Goal: Information Seeking & Learning: Learn about a topic

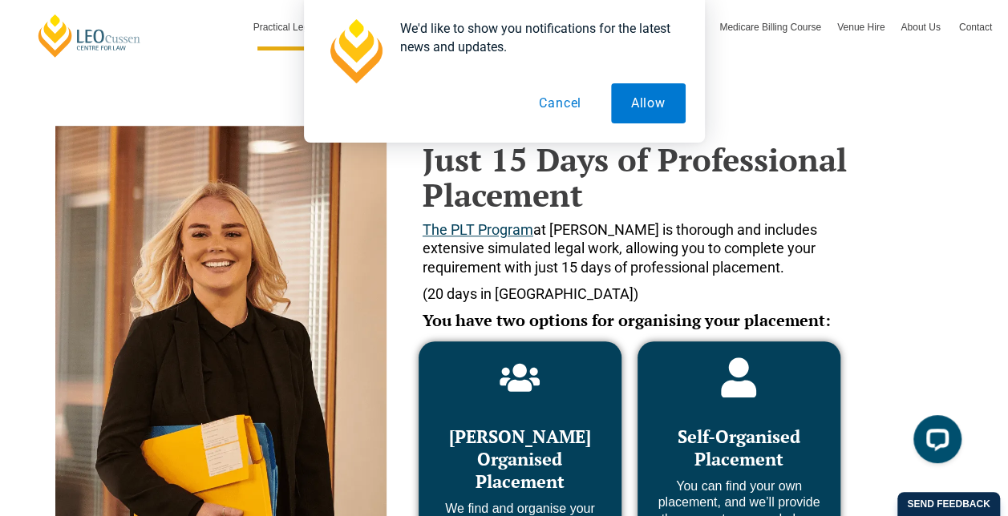
click at [557, 102] on button "Cancel" at bounding box center [560, 103] width 83 height 40
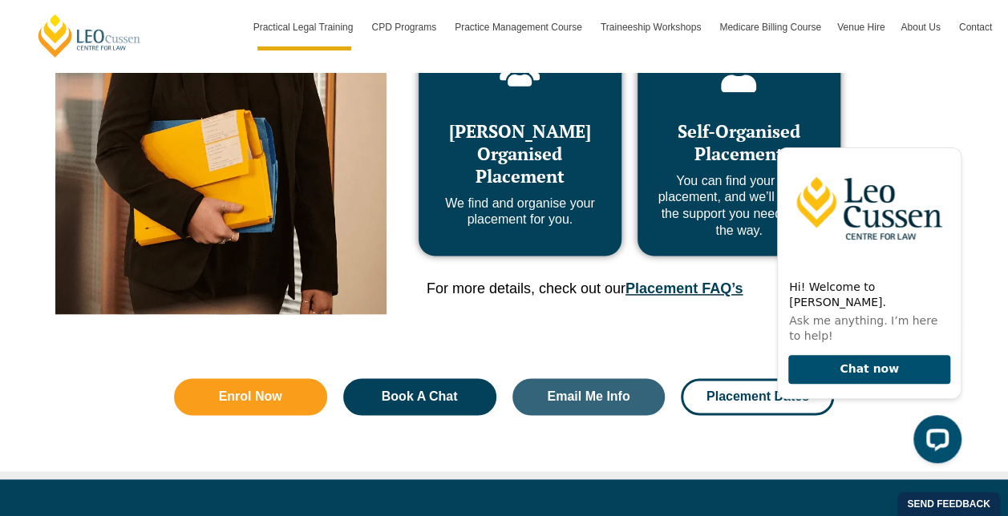
scroll to position [751, 0]
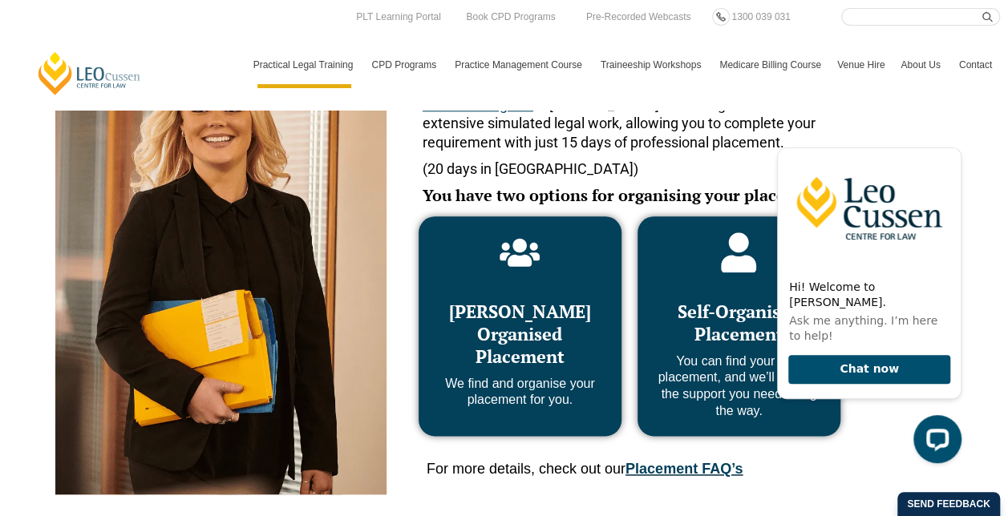
click at [413, 168] on div "Just 15 Days of Professional Placement The PLT Program at [PERSON_NAME] is thor…" at bounding box center [630, 107] width 454 height 212
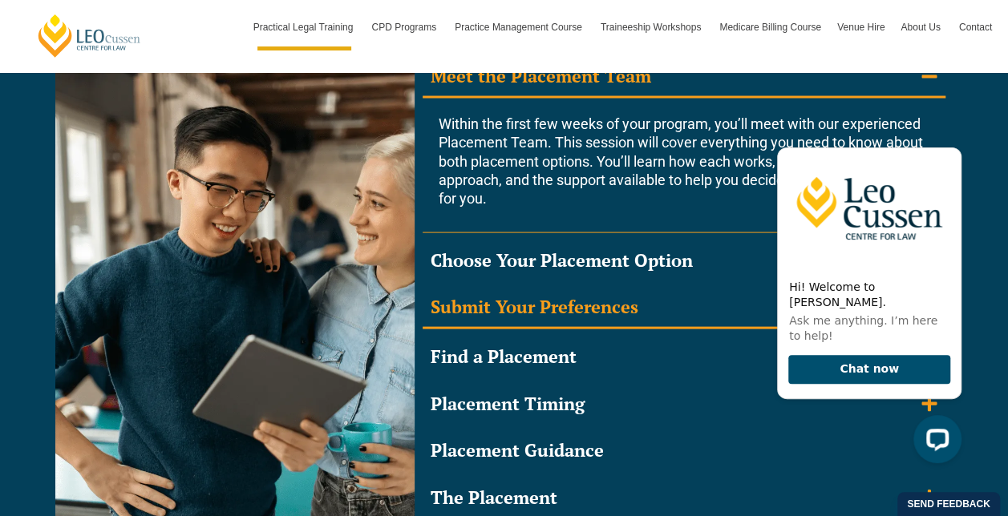
scroll to position [1525, 0]
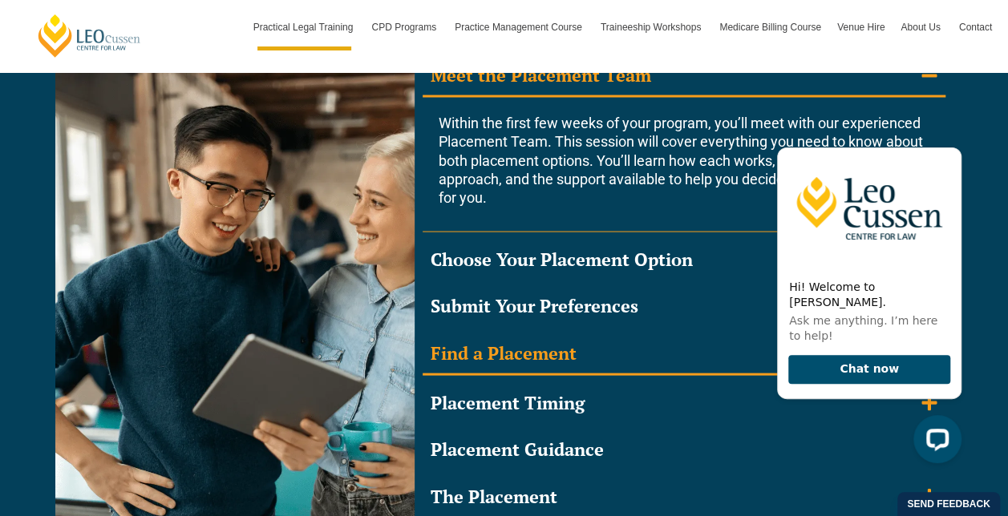
click at [540, 357] on div "Find a Placement" at bounding box center [504, 353] width 146 height 23
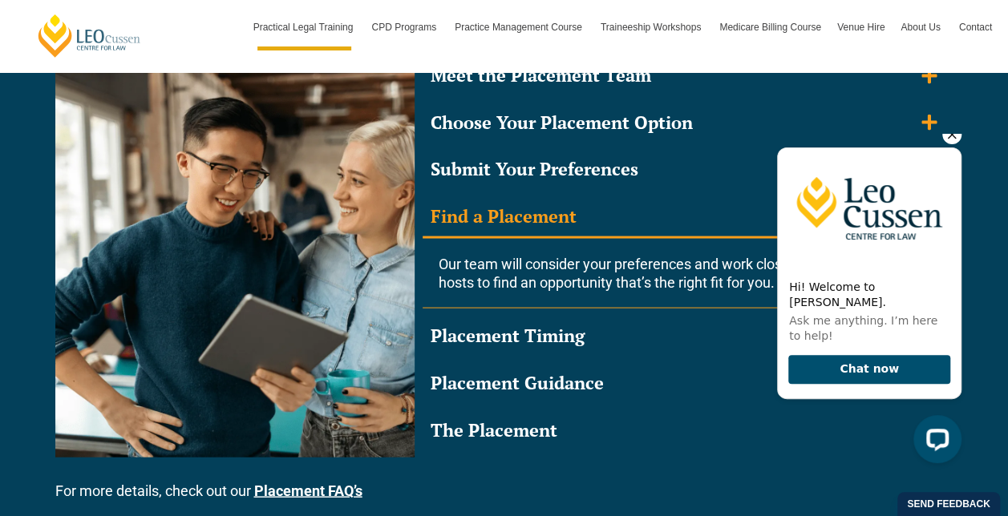
click at [954, 140] on icon "Hide greeting" at bounding box center [952, 135] width 9 height 9
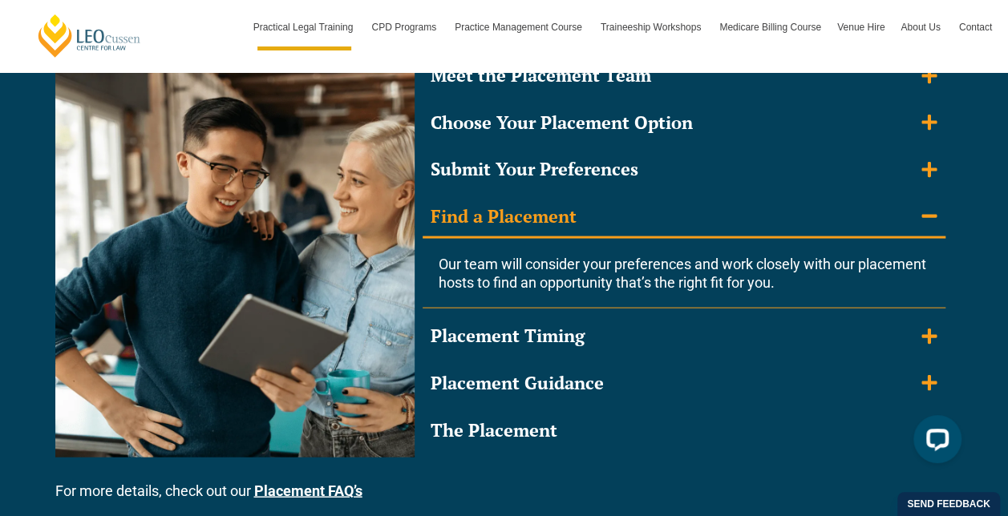
scroll to position [1608, 0]
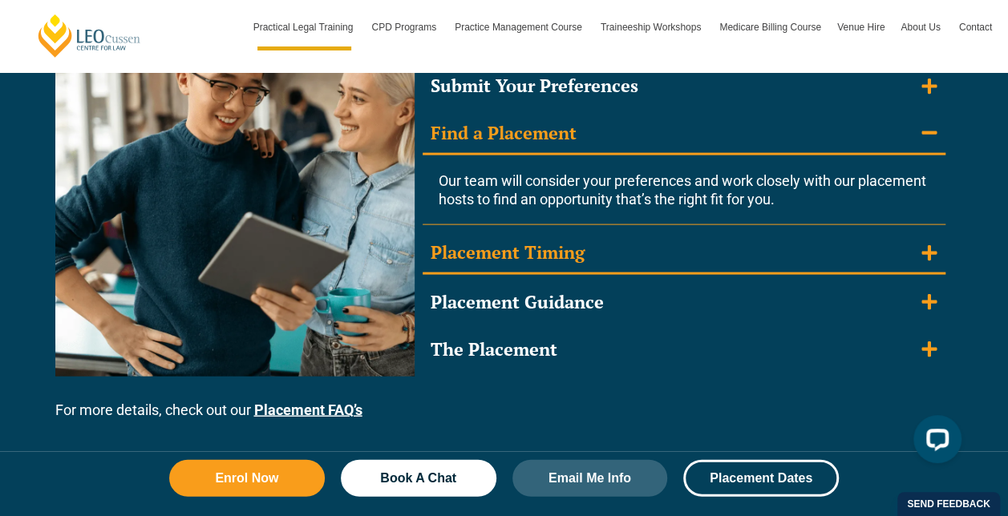
click at [796, 249] on summary "Placement Timing" at bounding box center [684, 254] width 523 height 42
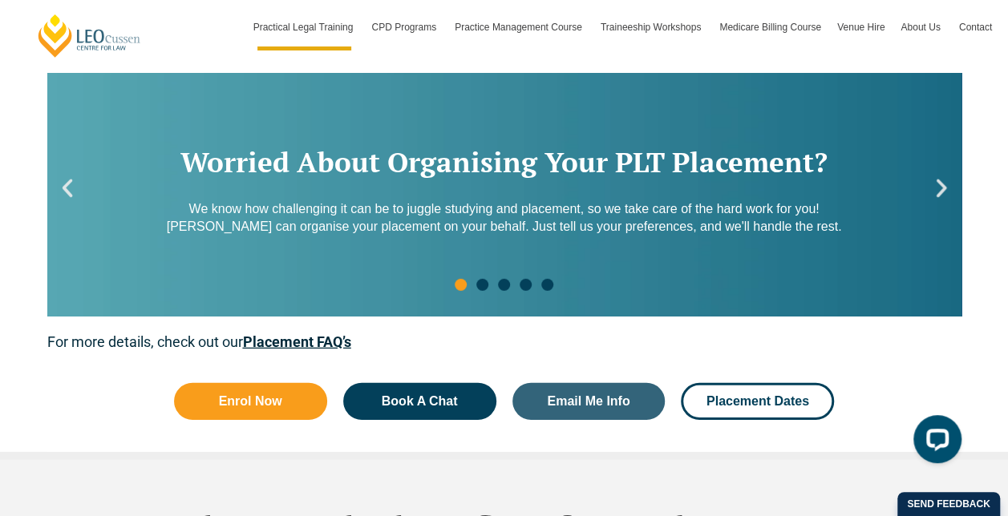
scroll to position [2241, 0]
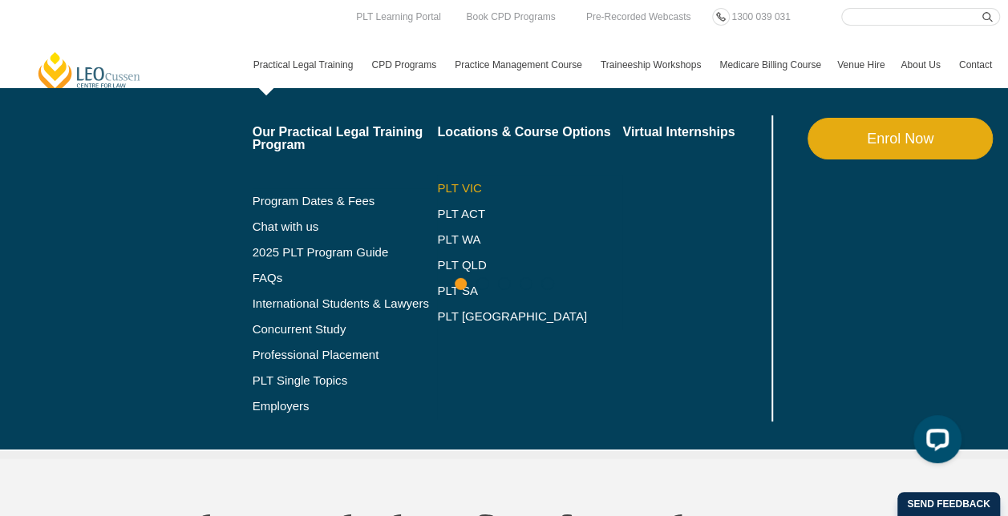
click at [454, 185] on link "PLT VIC" at bounding box center [529, 188] width 185 height 13
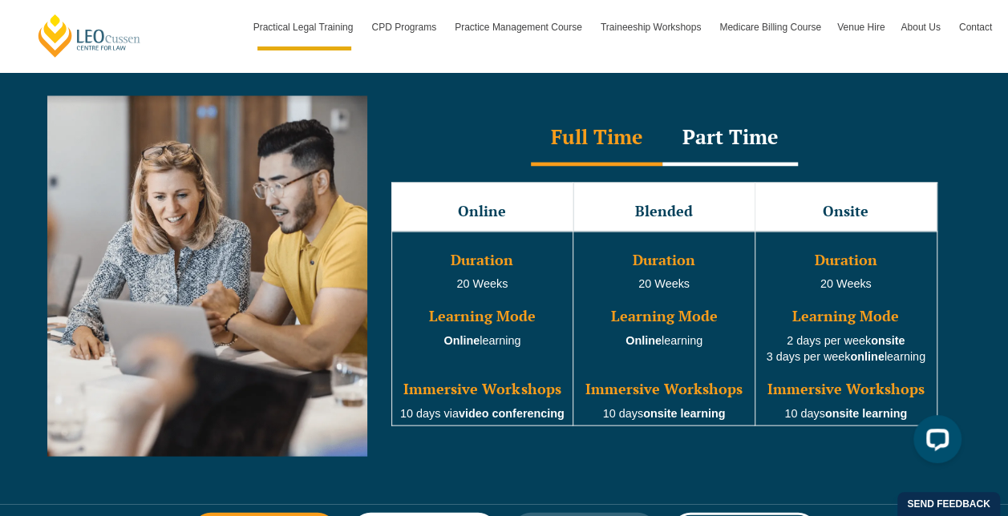
scroll to position [1480, 0]
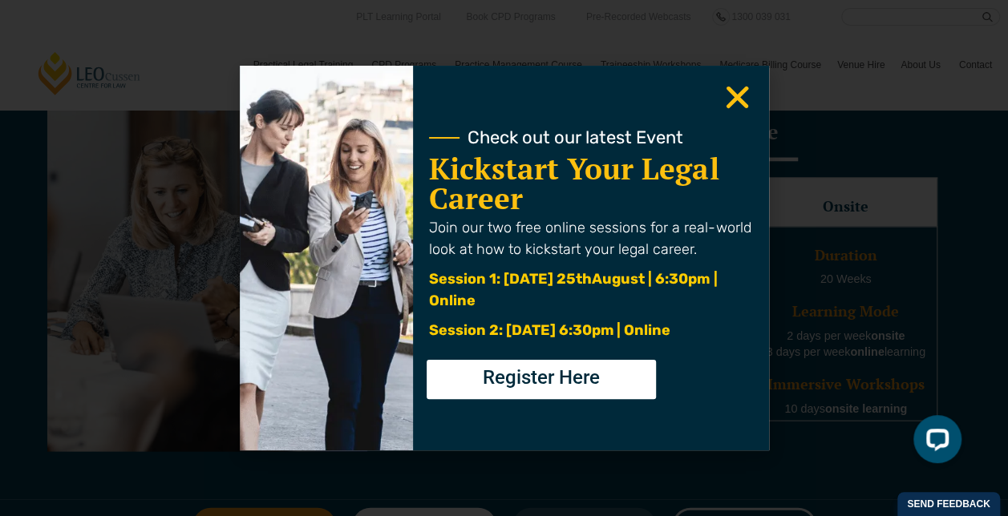
click at [723, 91] on icon "Close" at bounding box center [737, 97] width 31 height 31
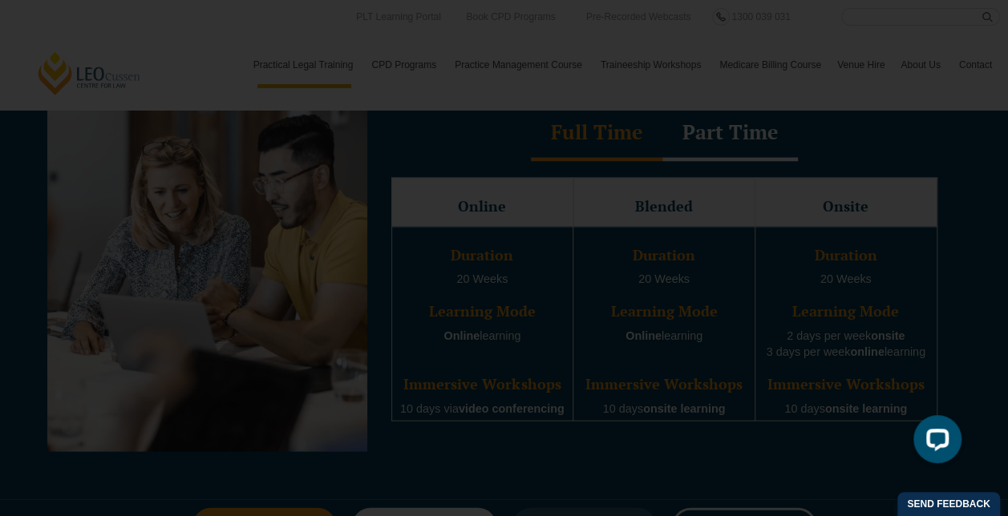
click at [735, 97] on use "Close" at bounding box center [737, 98] width 22 height 22
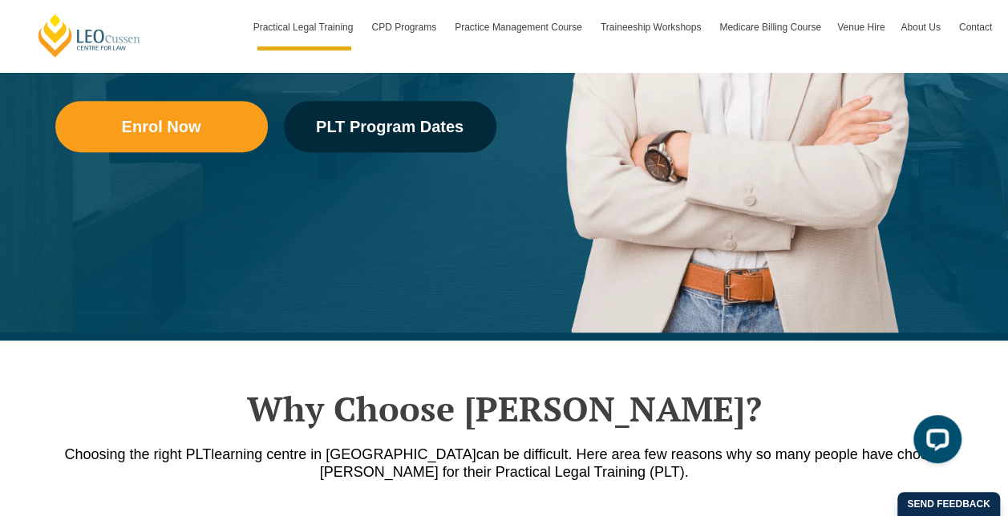
scroll to position [481, 0]
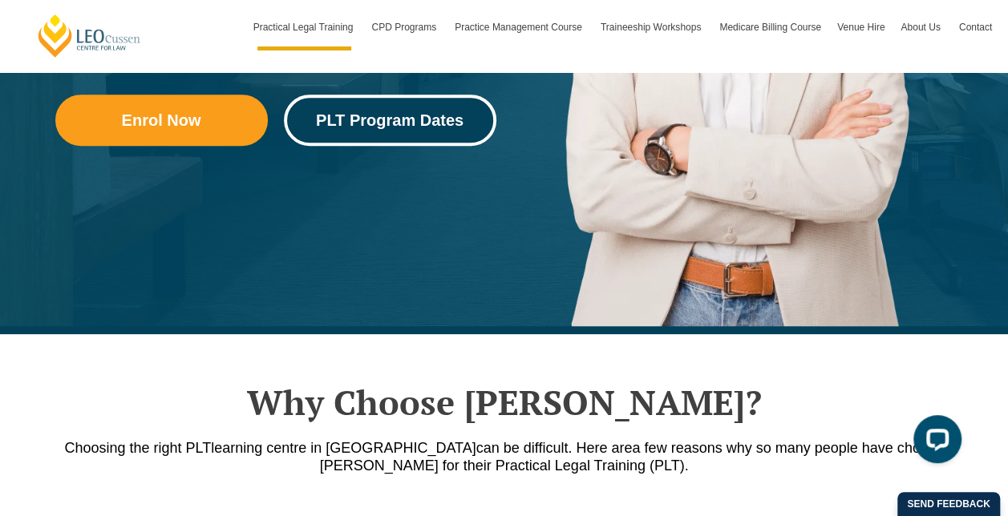
click at [411, 117] on span "PLT Program Dates" at bounding box center [390, 120] width 148 height 16
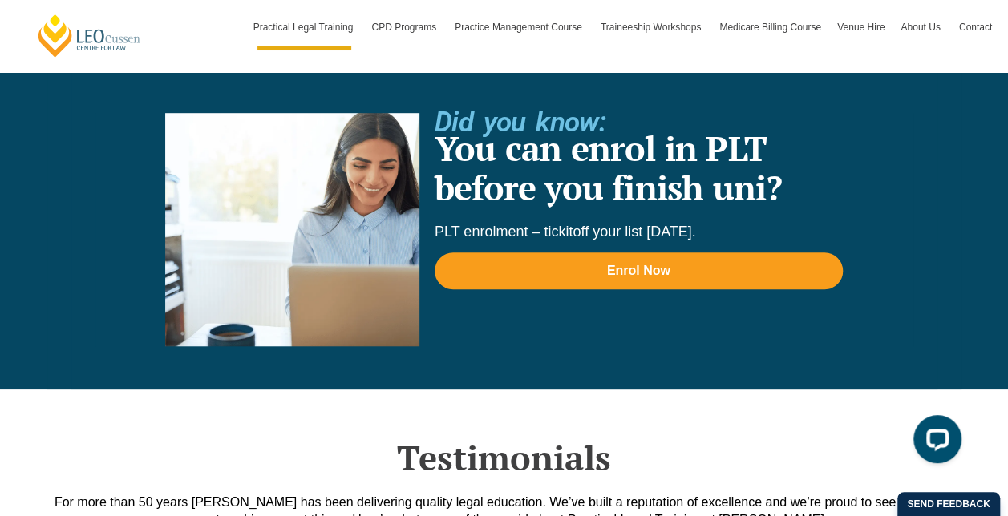
scroll to position [3506, 0]
